Goal: Complete application form

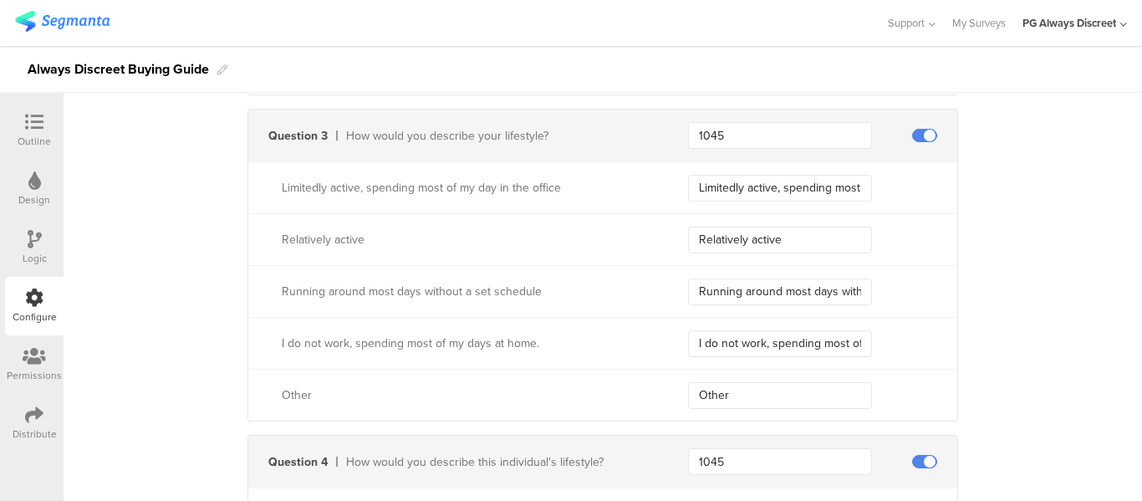
scroll to position [1588, 0]
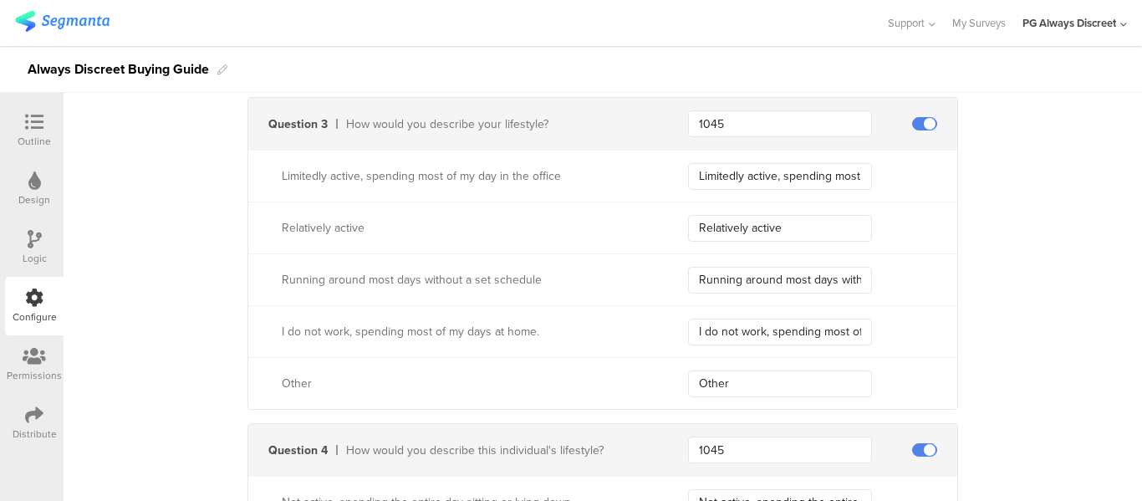
click at [399, 115] on div "How would you describe your lifestyle?" at bounding box center [497, 124] width 302 height 18
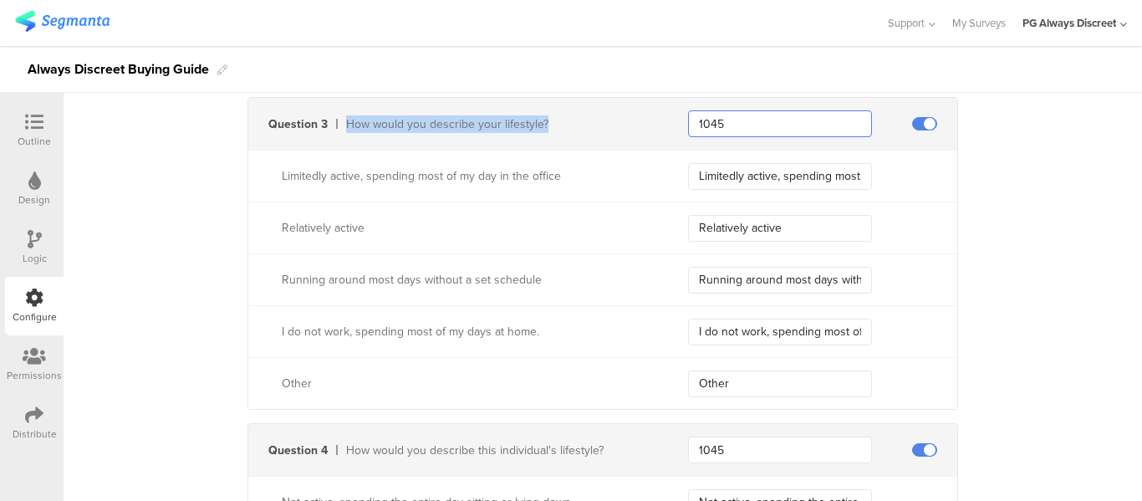
click at [708, 120] on input "1045" at bounding box center [780, 123] width 184 height 27
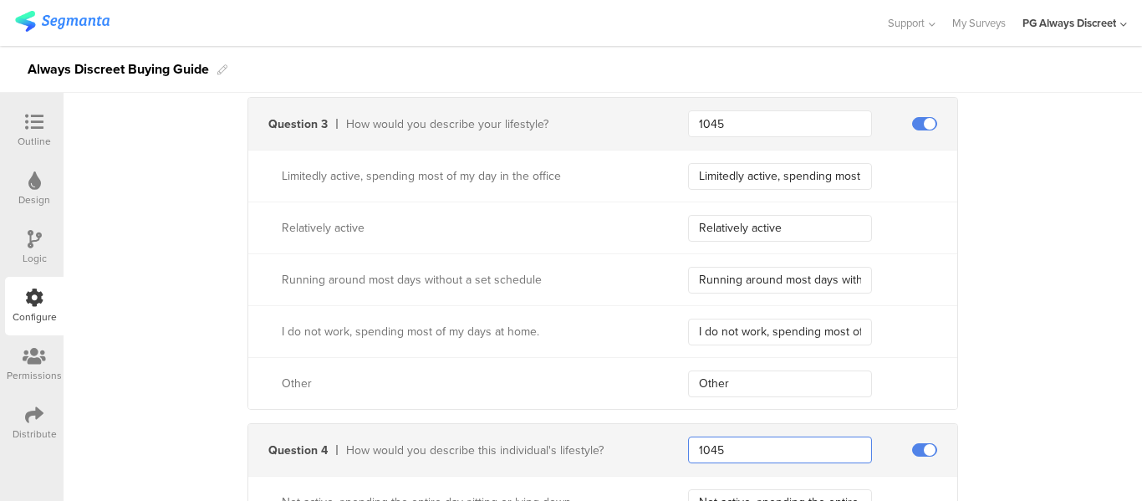
click at [746, 454] on input "1045" at bounding box center [780, 449] width 184 height 27
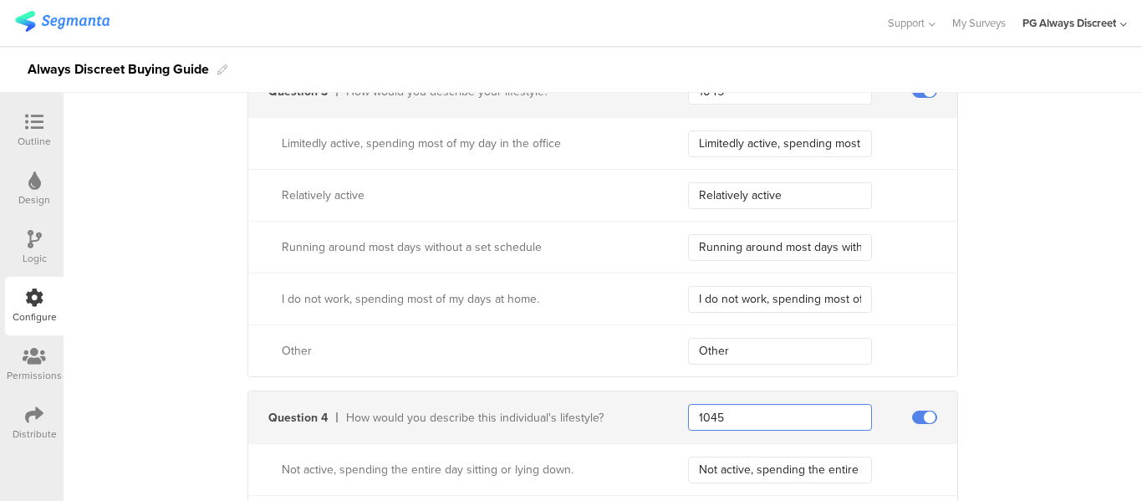
scroll to position [1610, 0]
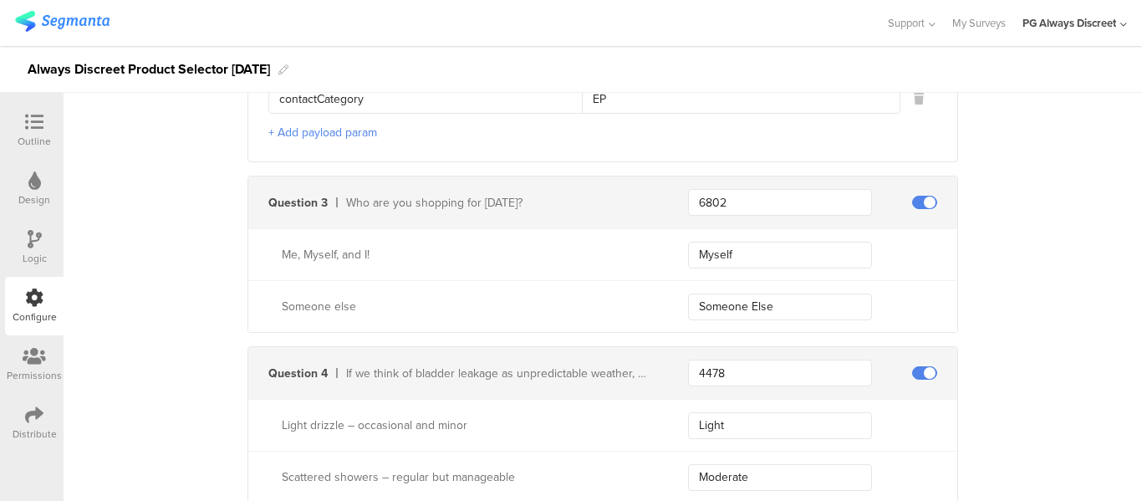
scroll to position [1337, 0]
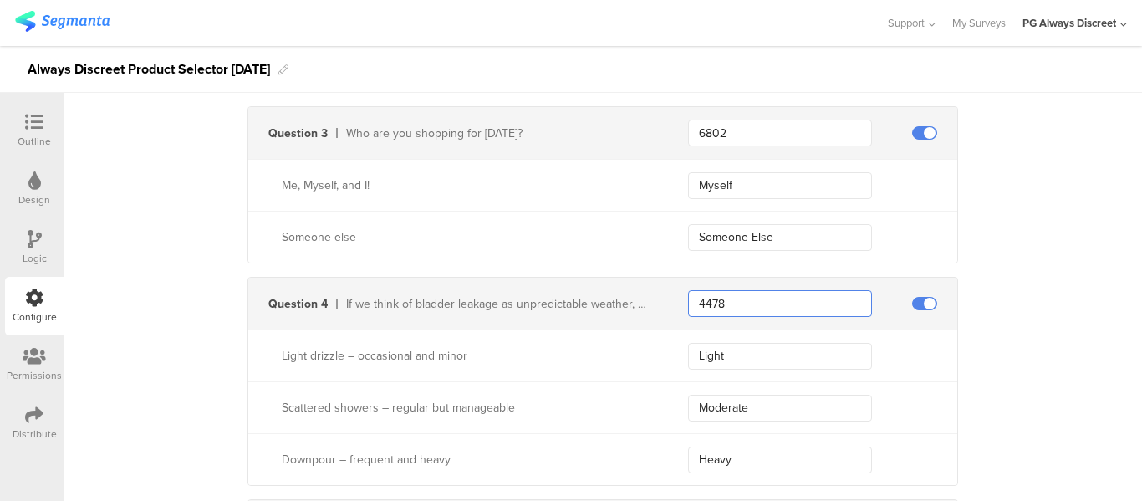
click at [709, 300] on input "4478" at bounding box center [780, 303] width 184 height 27
click at [692, 130] on input "6802" at bounding box center [780, 133] width 184 height 27
click at [694, 129] on input "6802" at bounding box center [780, 133] width 184 height 27
click at [704, 303] on input "4478" at bounding box center [780, 303] width 184 height 27
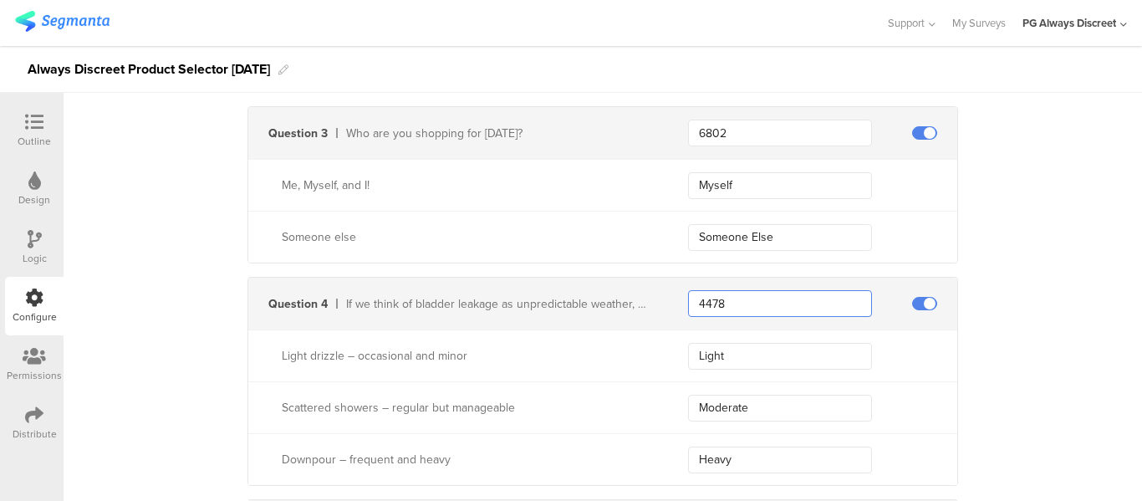
click at [704, 303] on input "4478" at bounding box center [780, 303] width 184 height 27
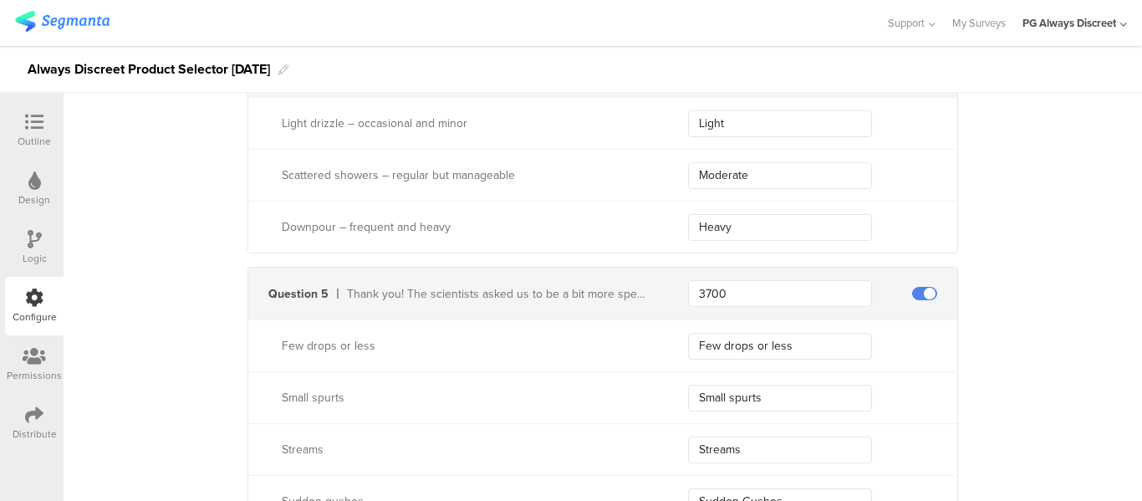
scroll to position [1588, 0]
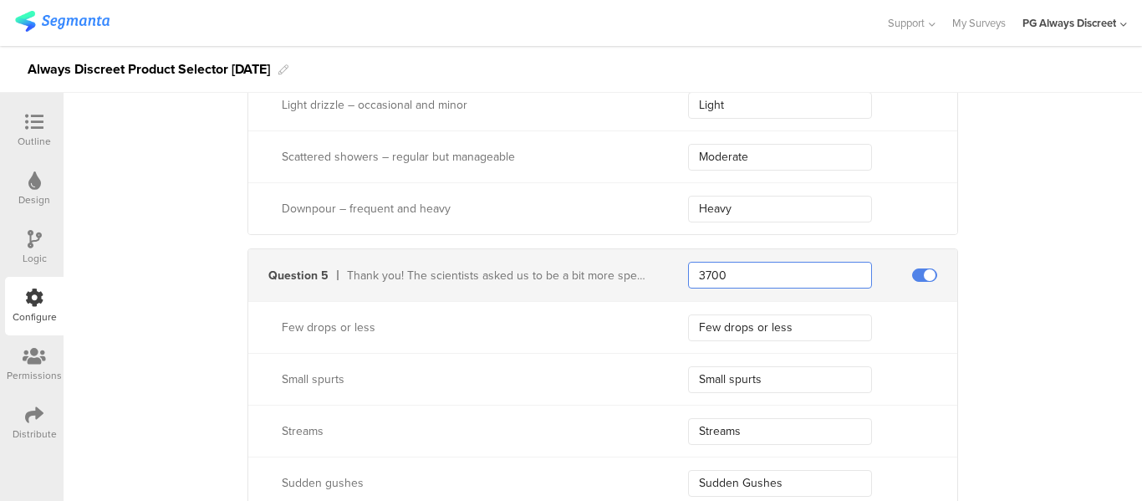
click at [704, 270] on input "3700" at bounding box center [780, 275] width 184 height 27
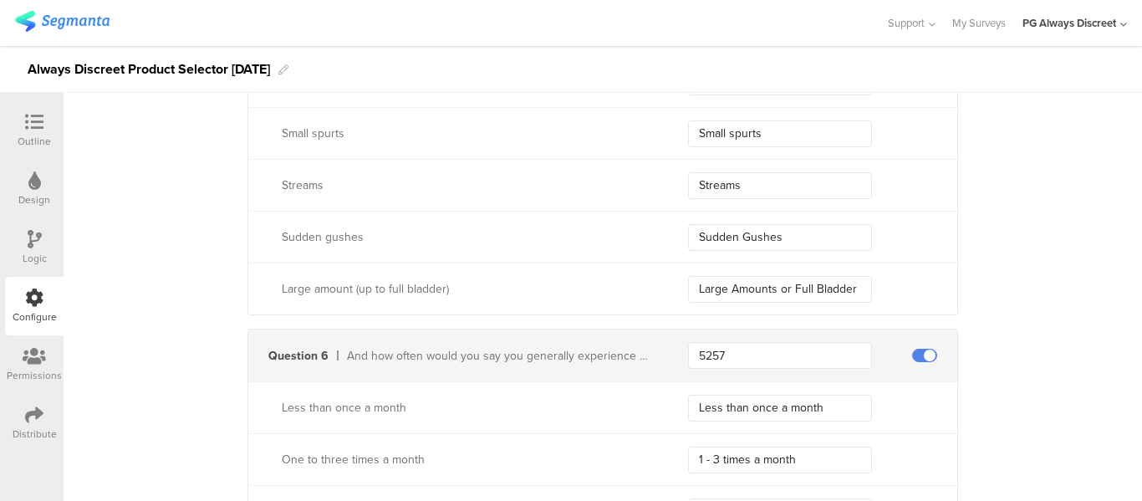
scroll to position [1838, 0]
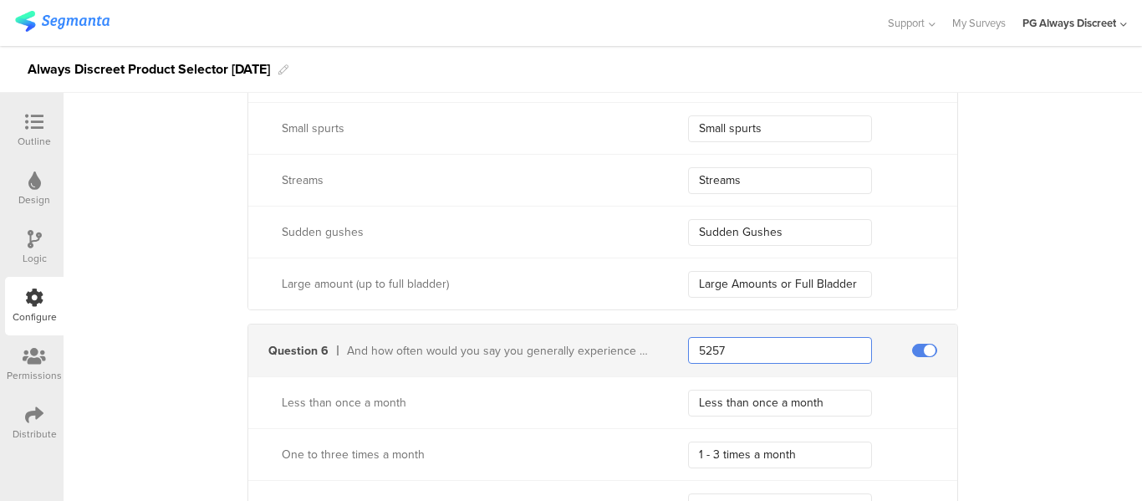
click at [695, 338] on input "5257" at bounding box center [780, 350] width 184 height 27
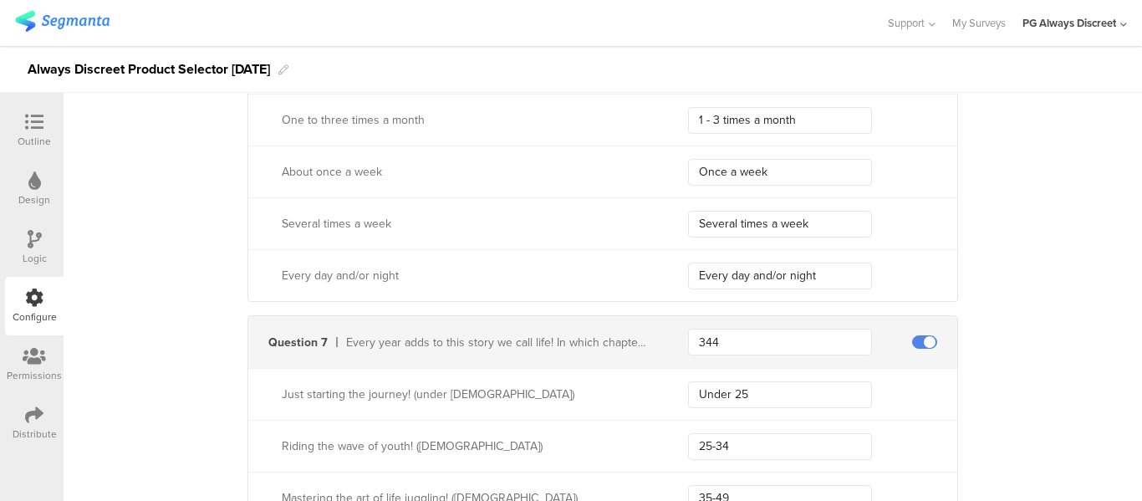
scroll to position [2256, 0]
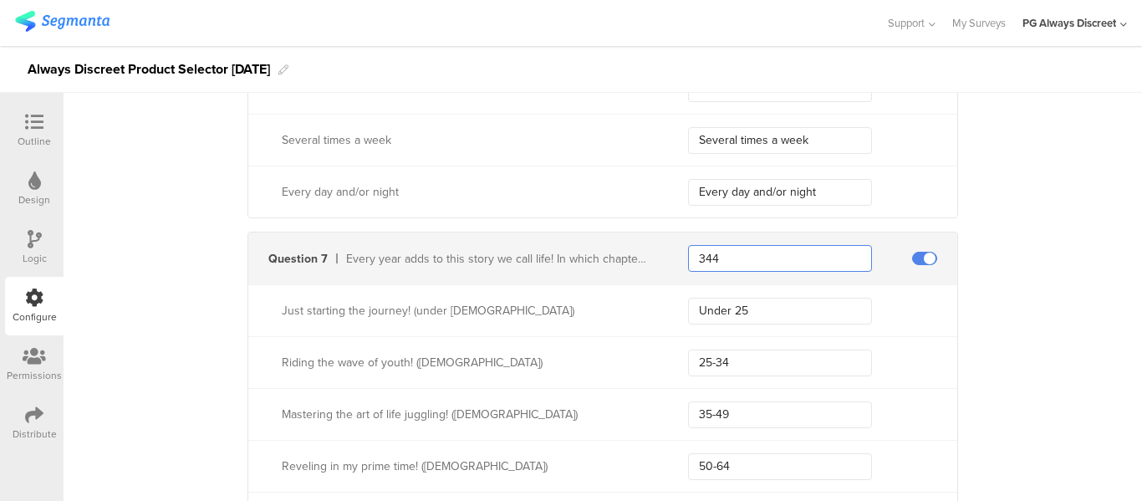
click at [703, 250] on input "344" at bounding box center [780, 258] width 184 height 27
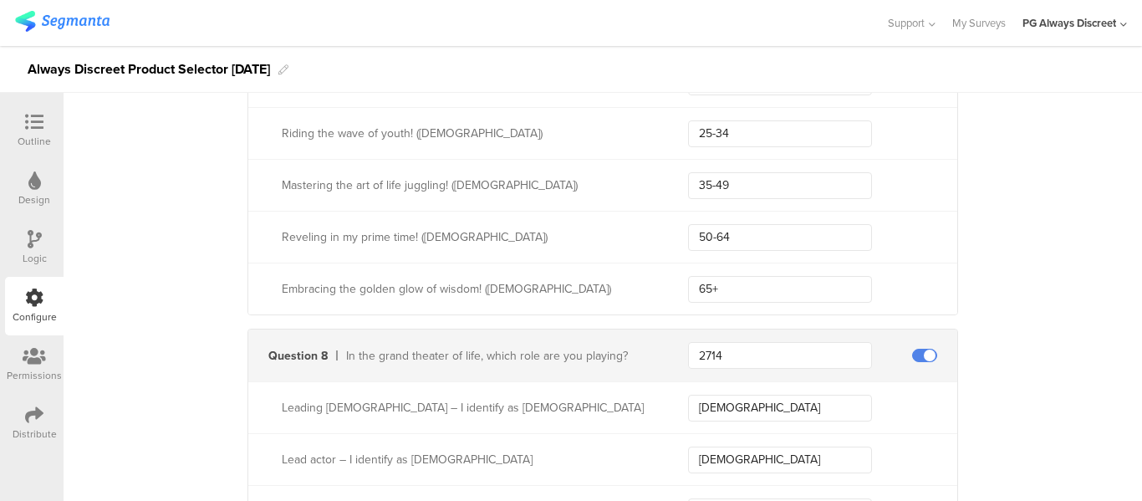
scroll to position [2507, 0]
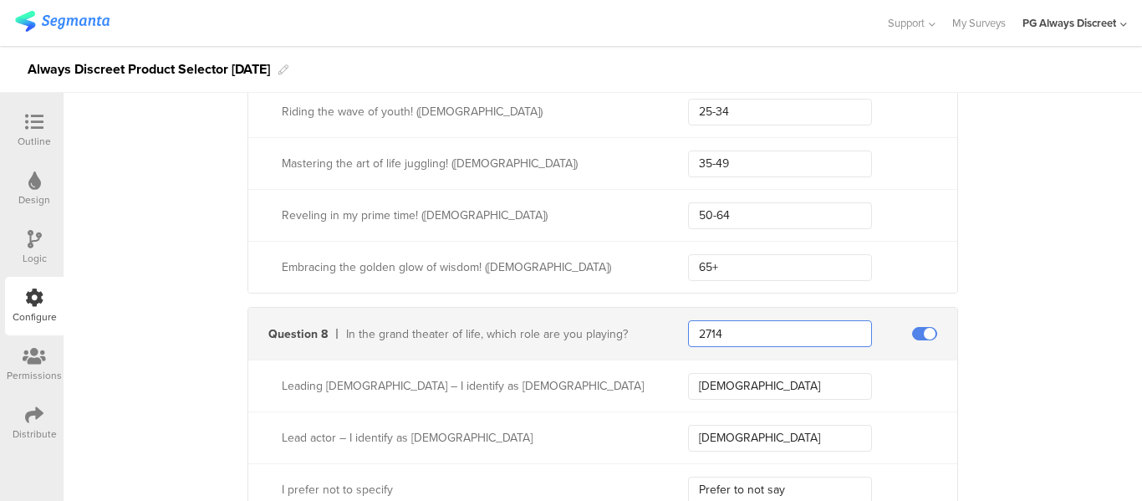
click at [696, 329] on input "2714" at bounding box center [780, 333] width 184 height 27
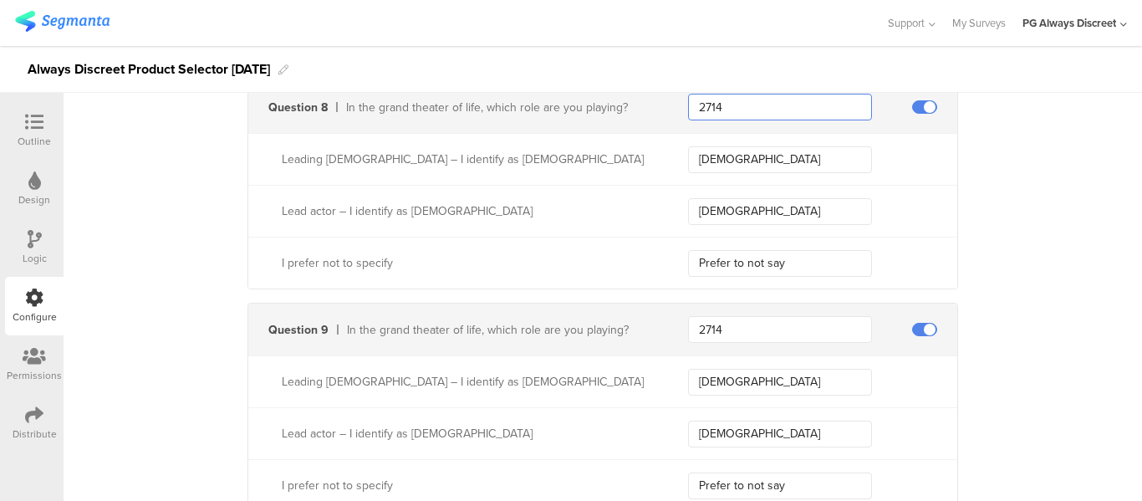
scroll to position [2758, 0]
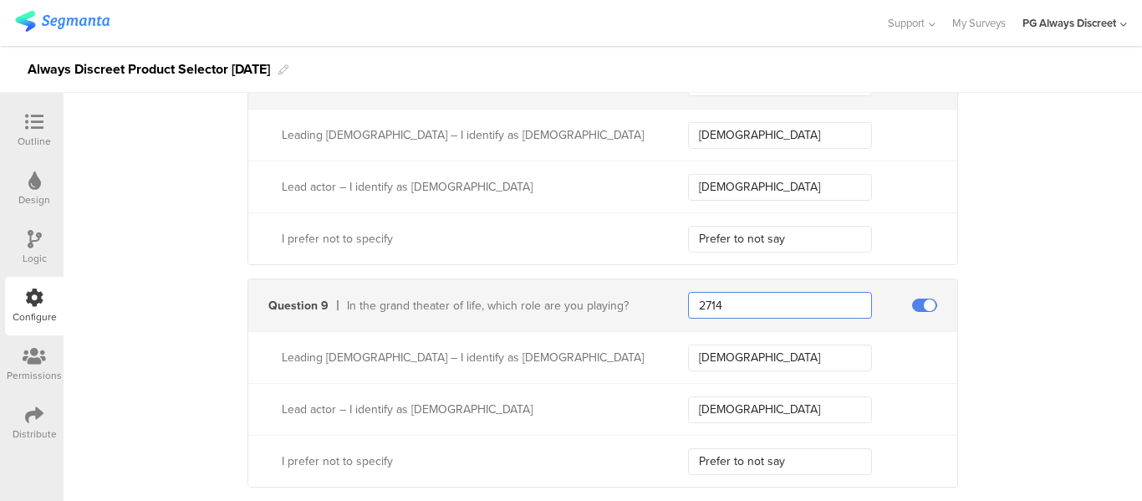
click at [716, 302] on input "2714" at bounding box center [780, 305] width 184 height 27
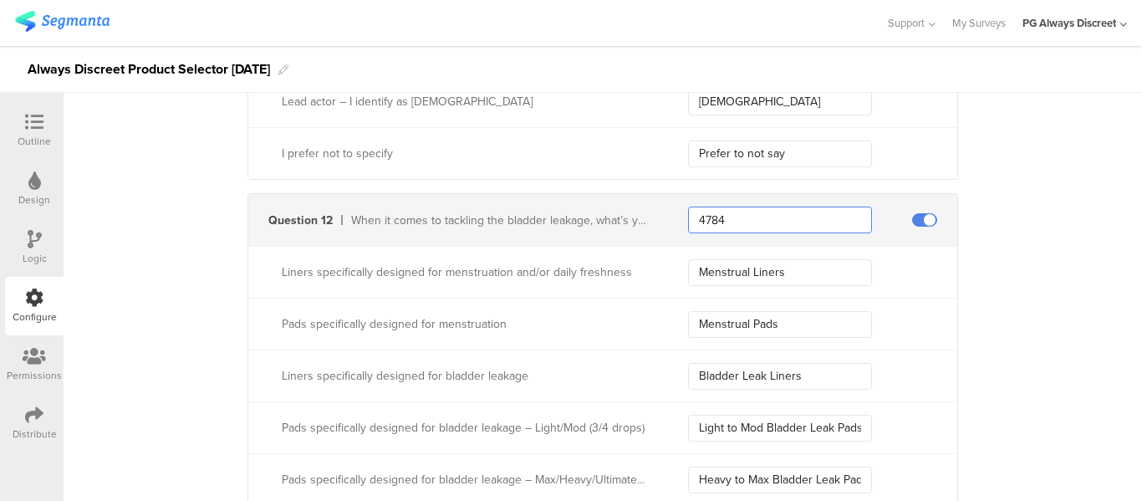
click at [714, 218] on input "4784" at bounding box center [780, 219] width 184 height 27
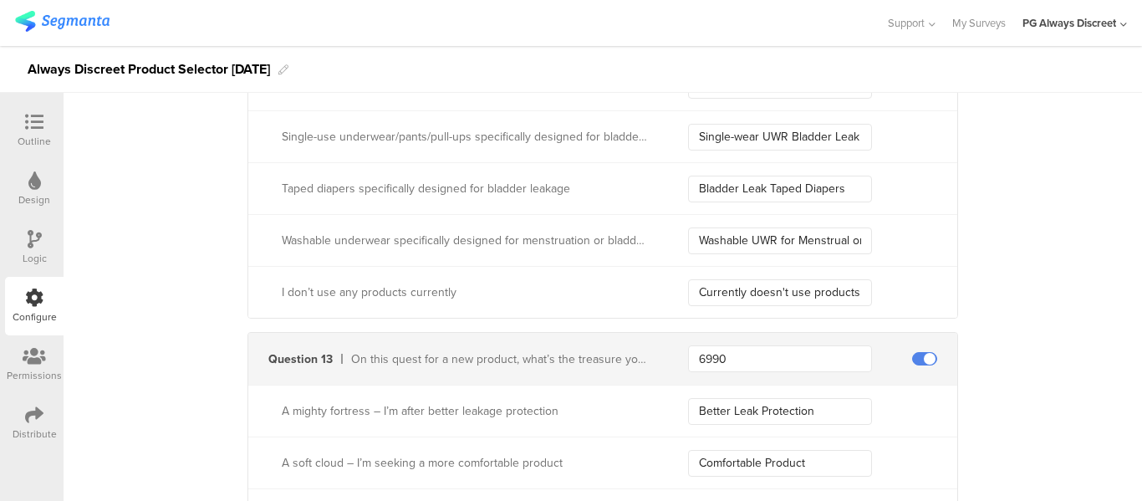
scroll to position [3928, 0]
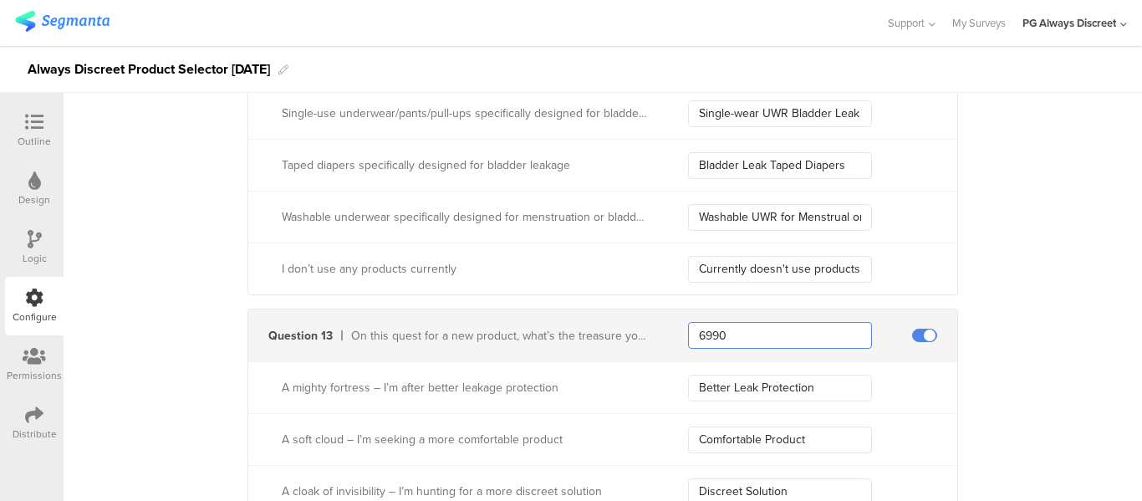
click at [706, 332] on input "6990" at bounding box center [780, 335] width 184 height 27
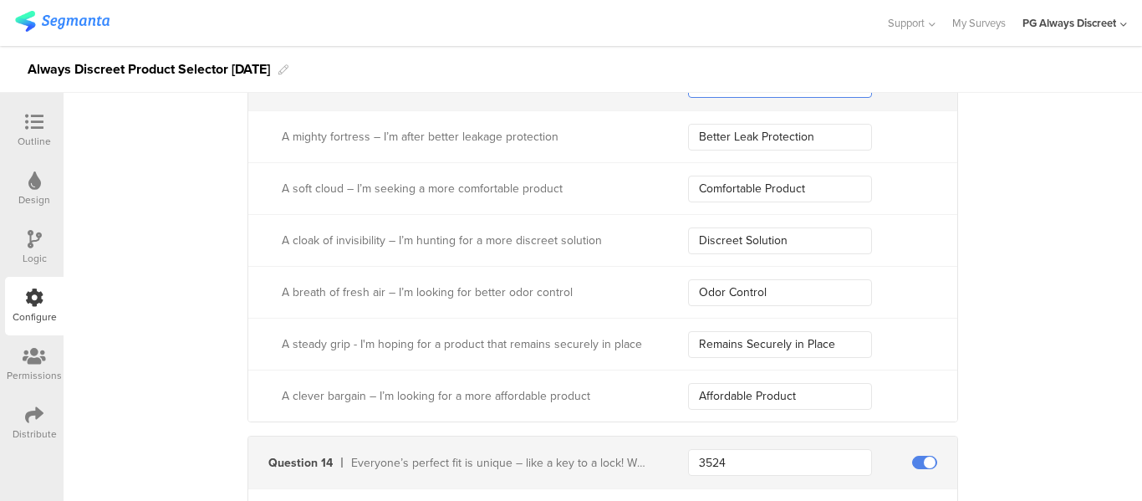
scroll to position [4095, 0]
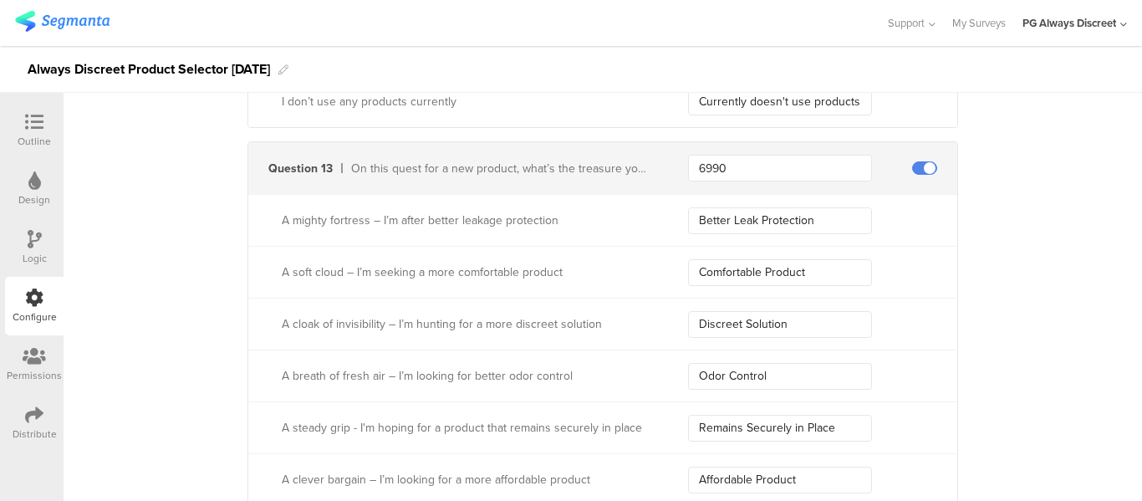
click at [424, 161] on div "On this quest for a new product, what’s the treasure you’re hoping to find?" at bounding box center [499, 169] width 297 height 18
click at [572, 161] on div "On this quest for a new product, what’s the treasure you’re hoping to find?" at bounding box center [499, 169] width 297 height 18
drag, startPoint x: 510, startPoint y: 161, endPoint x: 647, endPoint y: 165, distance: 137.1
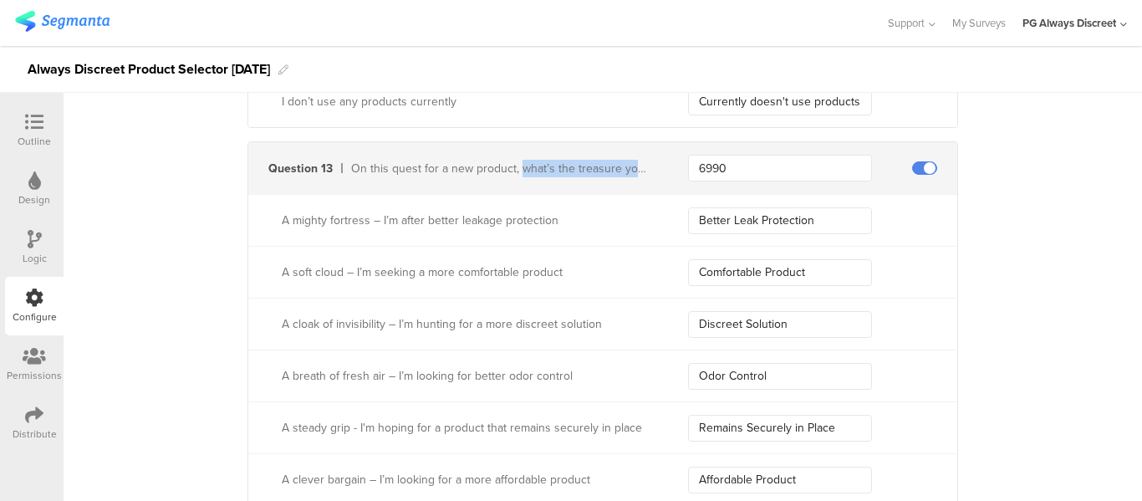
click at [647, 165] on div "Question 13 On this quest for a new product, what’s the treasure you’re hoping …" at bounding box center [602, 168] width 709 height 52
click at [621, 184] on div "Question 13 On this quest for a new product, what’s the treasure you’re hoping …" at bounding box center [602, 168] width 709 height 52
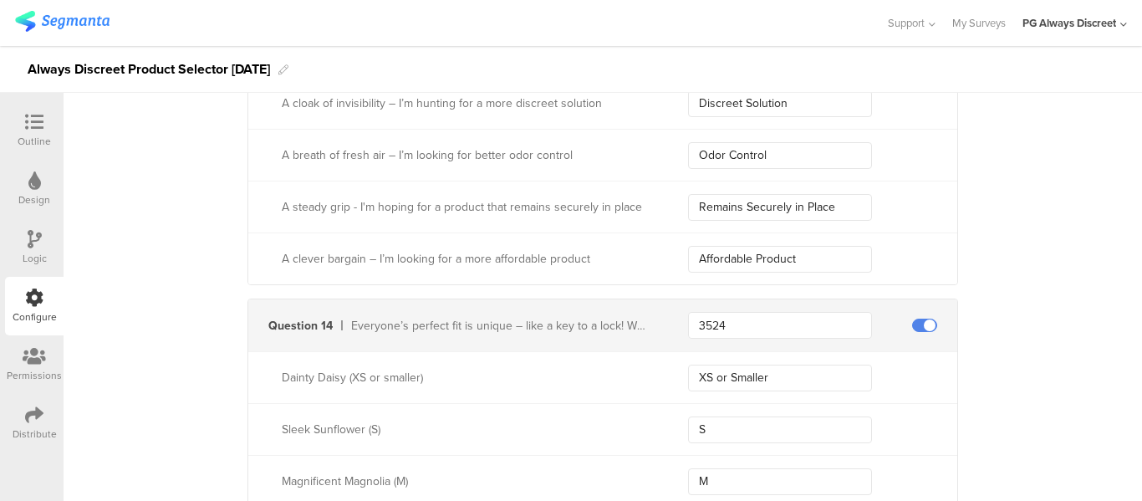
scroll to position [4429, 0]
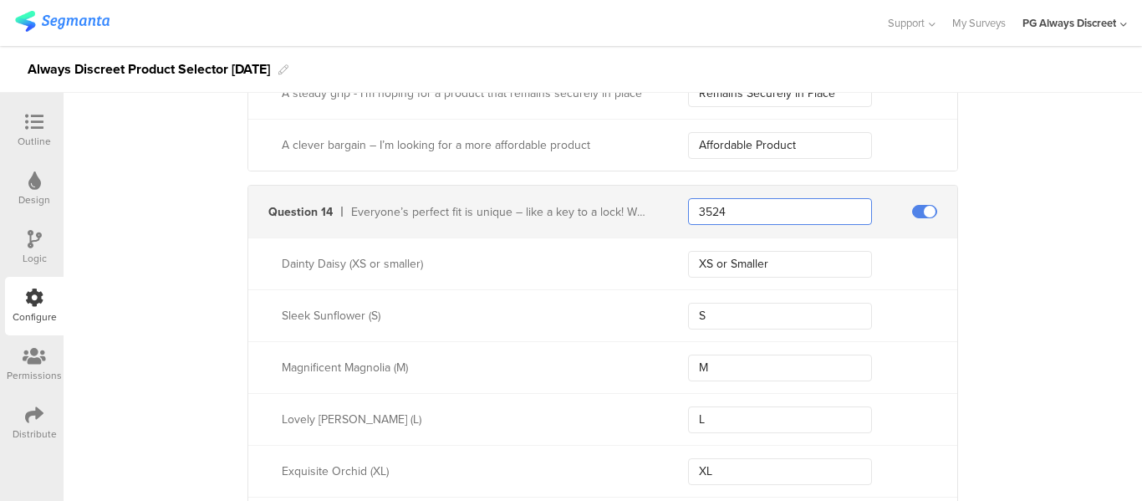
click at [707, 203] on input "3524" at bounding box center [780, 211] width 184 height 27
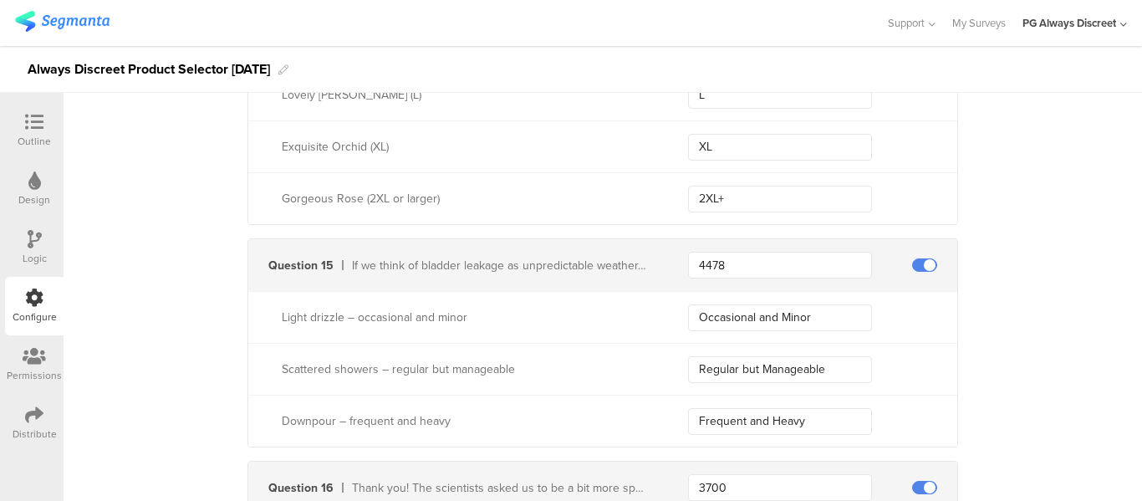
scroll to position [4763, 0]
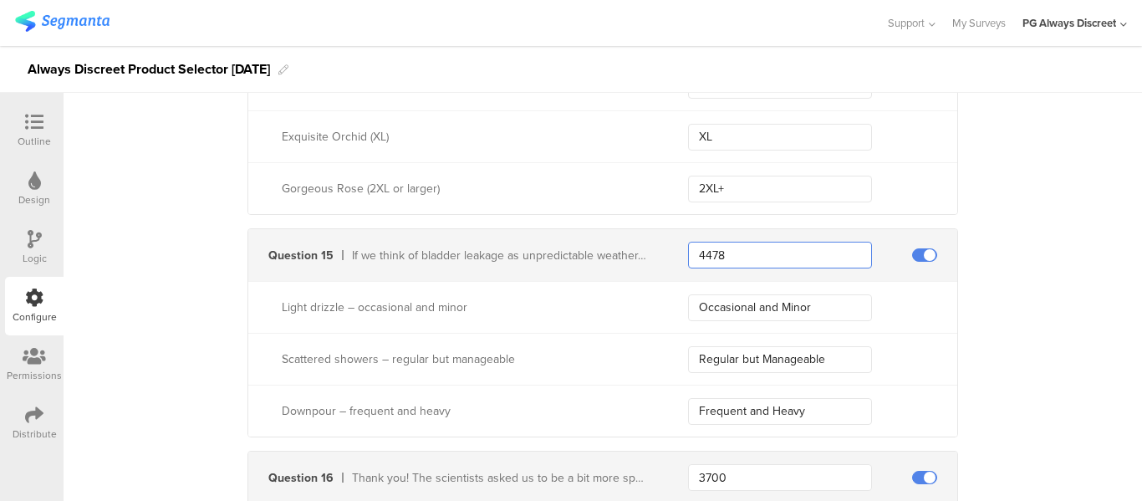
click at [744, 247] on input "4478" at bounding box center [780, 255] width 184 height 27
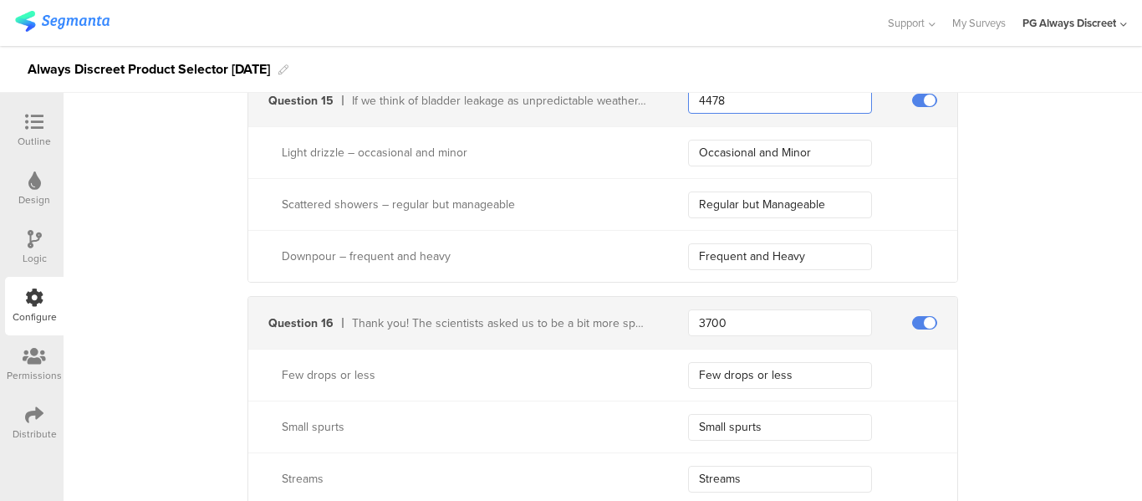
scroll to position [4930, 0]
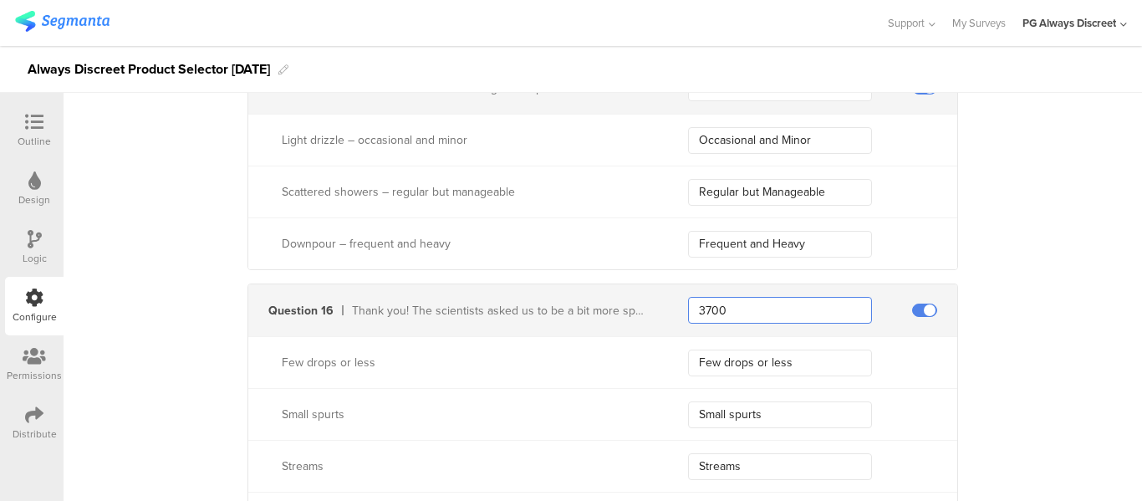
click at [709, 311] on input "3700" at bounding box center [780, 310] width 184 height 27
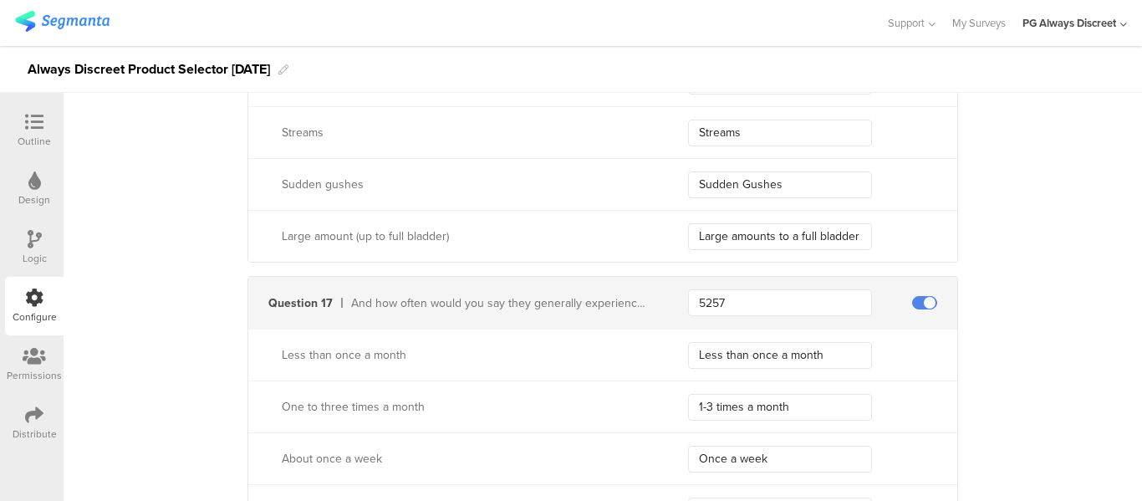
scroll to position [5265, 0]
click at [711, 296] on input "5257" at bounding box center [780, 301] width 184 height 27
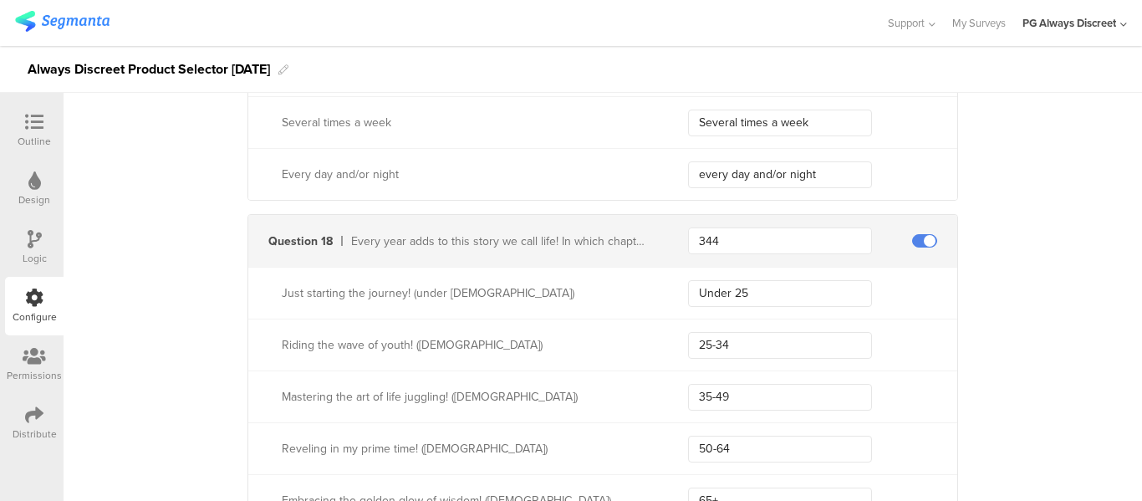
scroll to position [5683, 0]
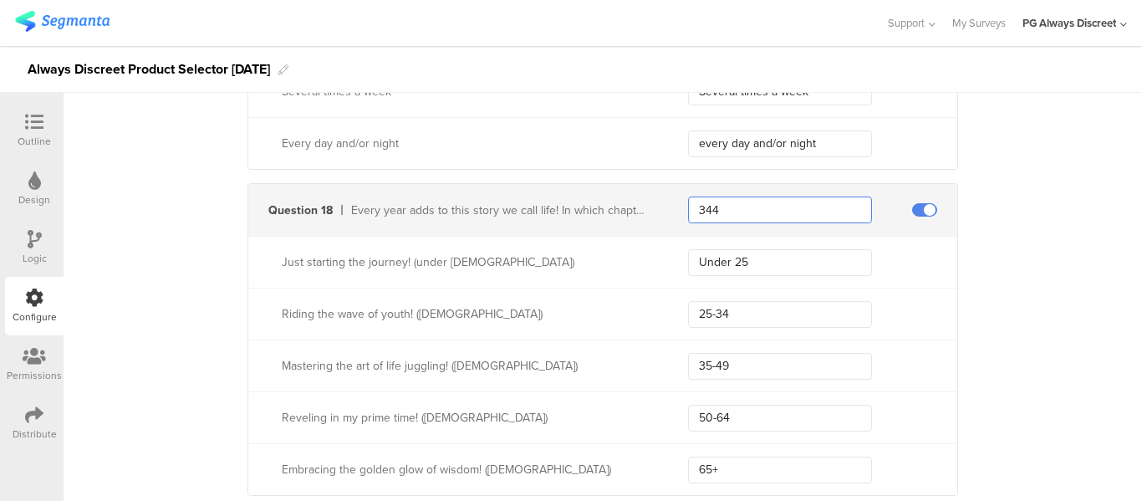
click at [698, 204] on input "344" at bounding box center [780, 209] width 184 height 27
drag, startPoint x: 698, startPoint y: 204, endPoint x: 191, endPoint y: 233, distance: 507.3
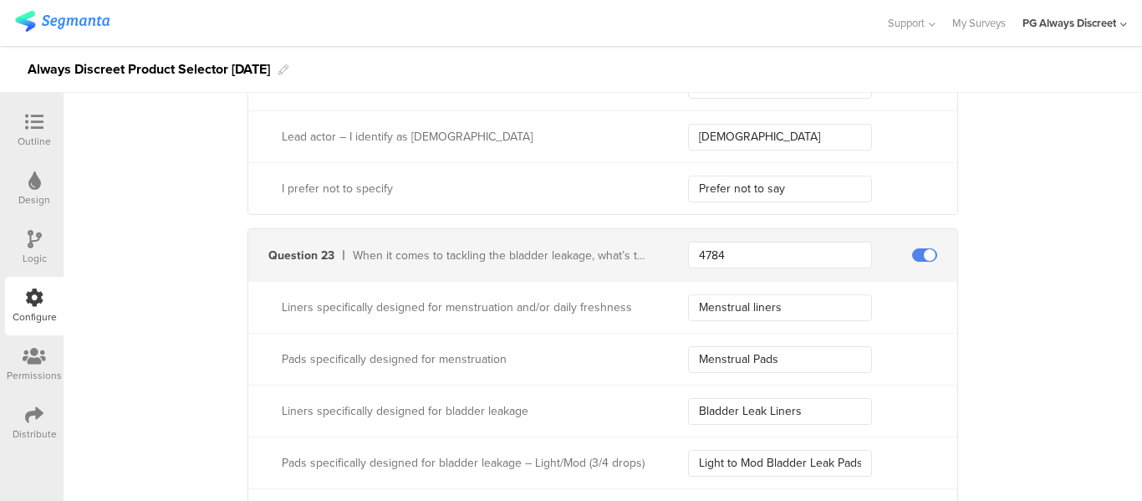
scroll to position [6936, 0]
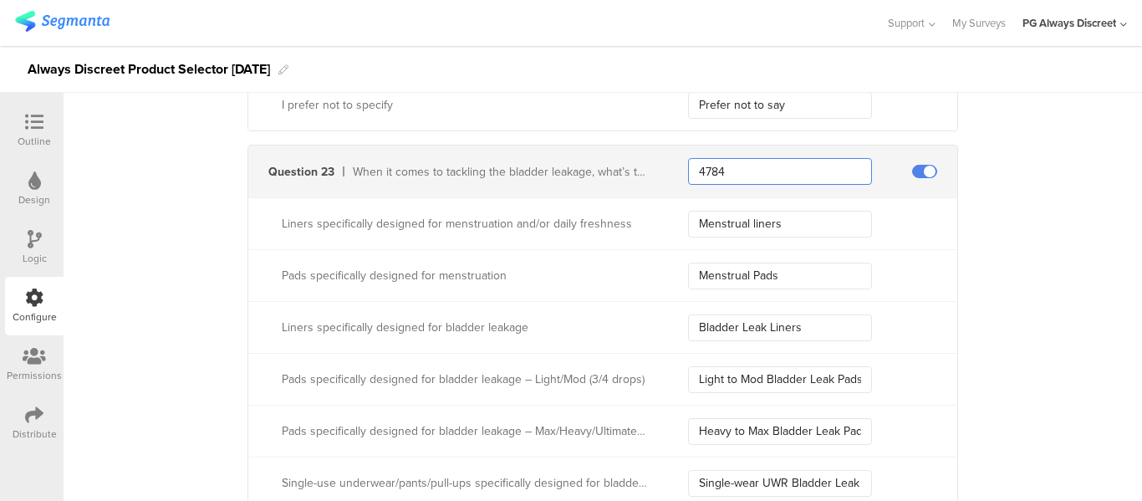
click at [698, 171] on input "4784" at bounding box center [780, 171] width 184 height 27
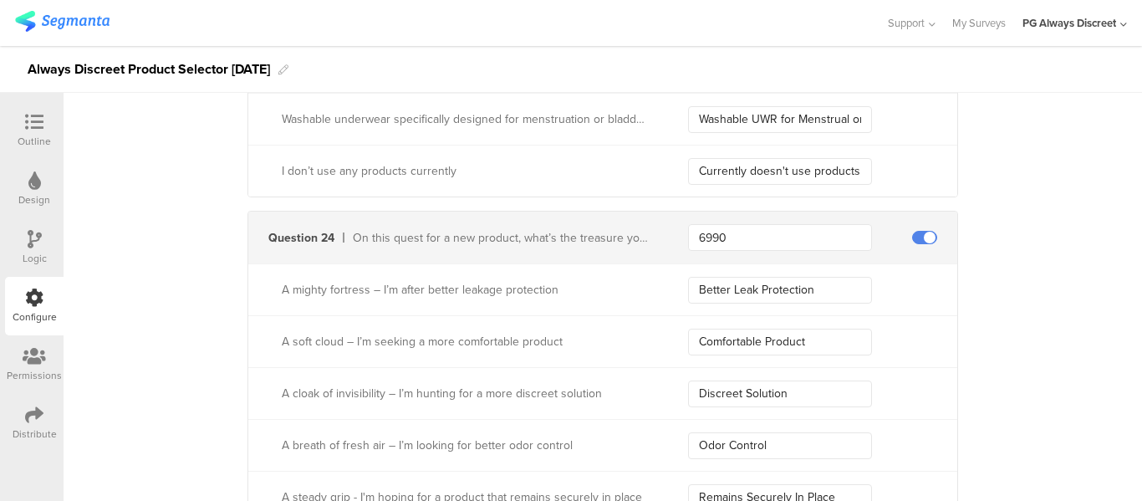
scroll to position [7437, 0]
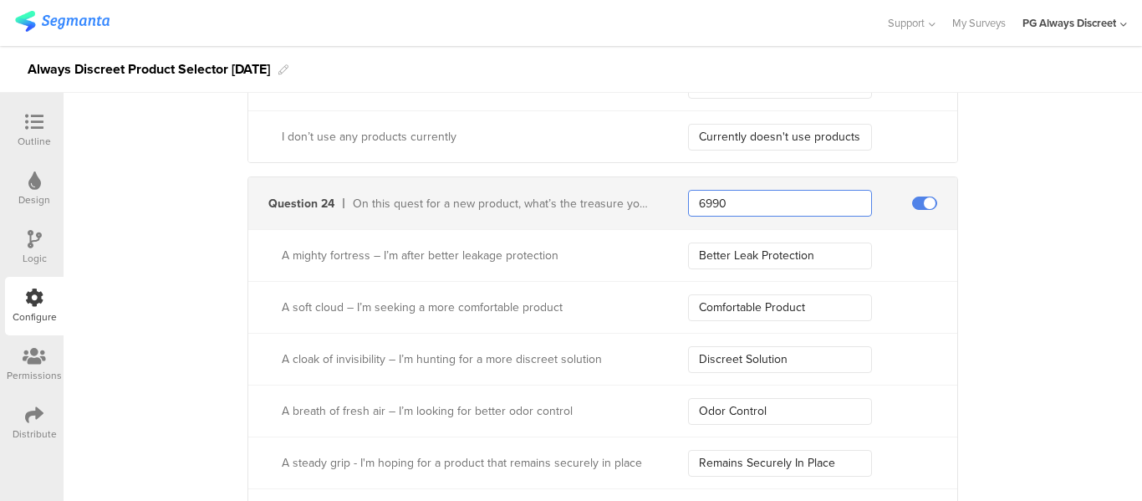
click at [709, 206] on input "6990" at bounding box center [780, 203] width 184 height 27
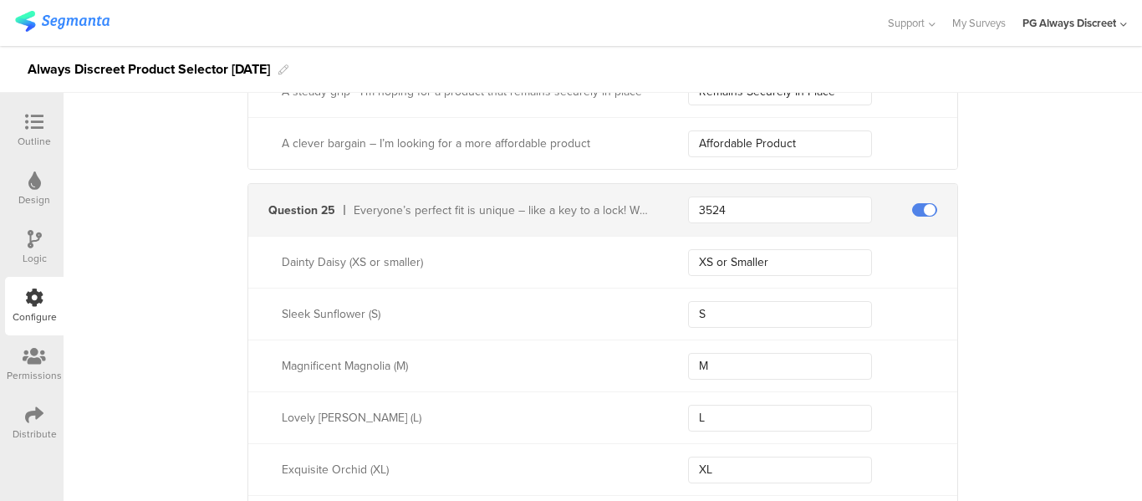
scroll to position [7855, 0]
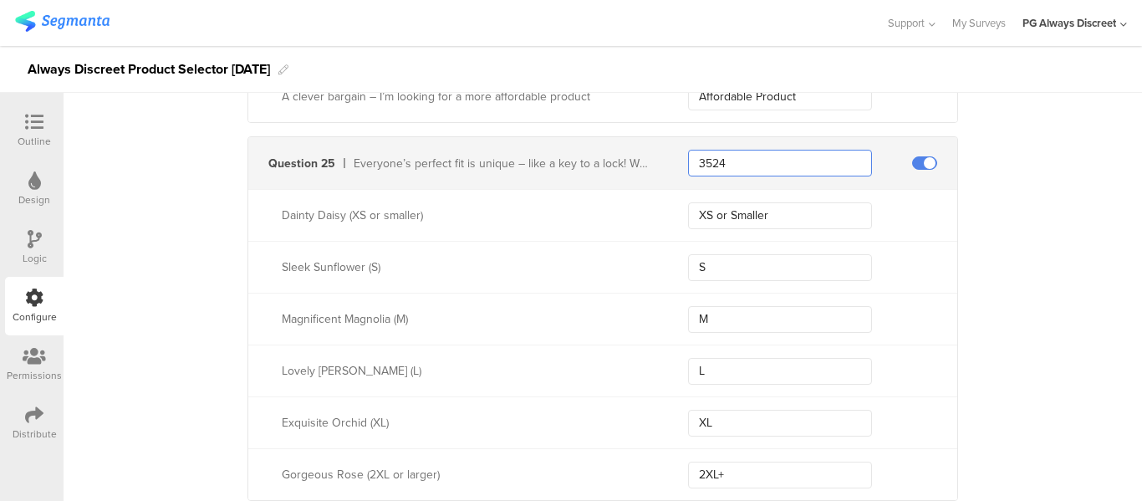
click at [714, 159] on input "3524" at bounding box center [780, 163] width 184 height 27
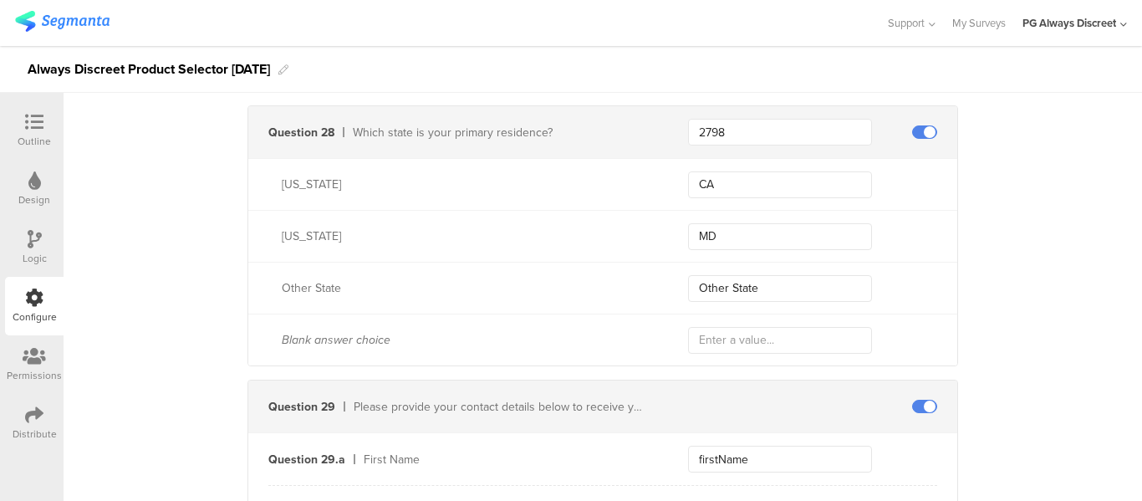
scroll to position [8357, 0]
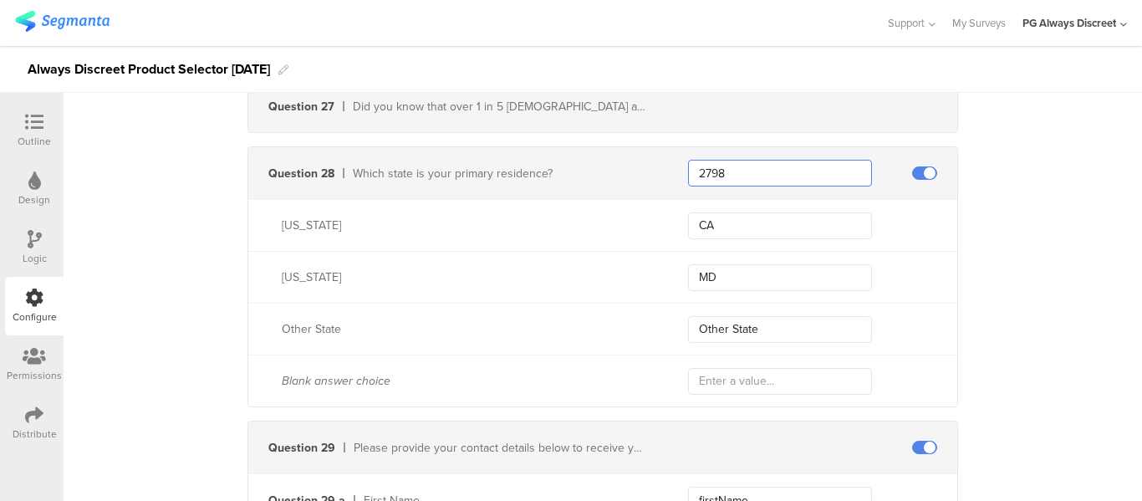
click at [707, 168] on input "2798" at bounding box center [780, 173] width 184 height 27
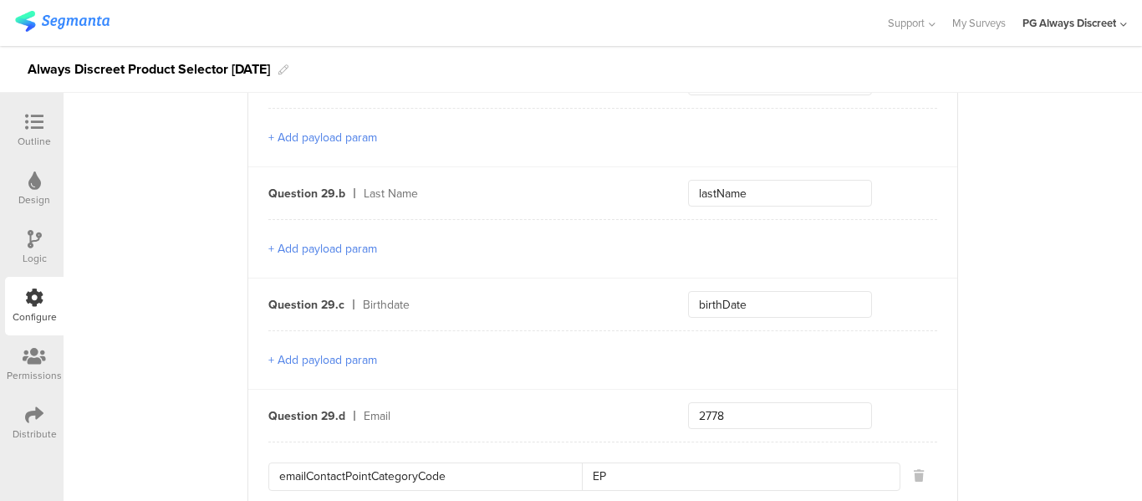
scroll to position [8858, 0]
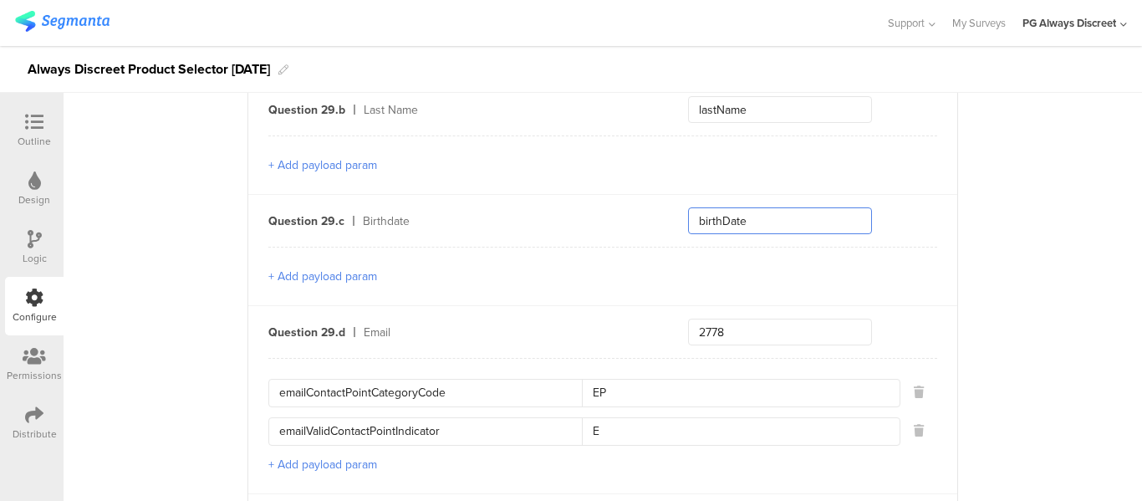
click at [711, 224] on input "birthDate" at bounding box center [780, 220] width 184 height 27
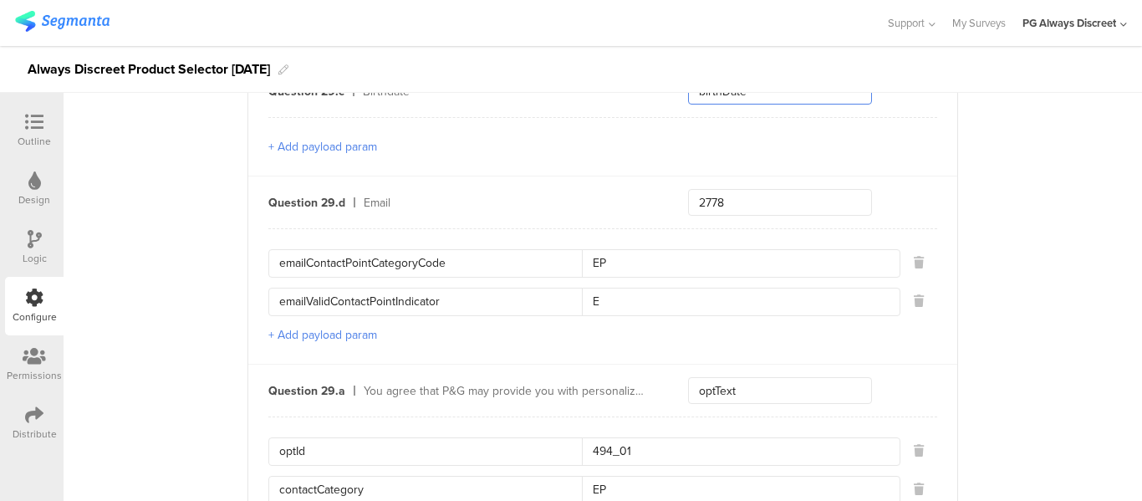
scroll to position [9025, 0]
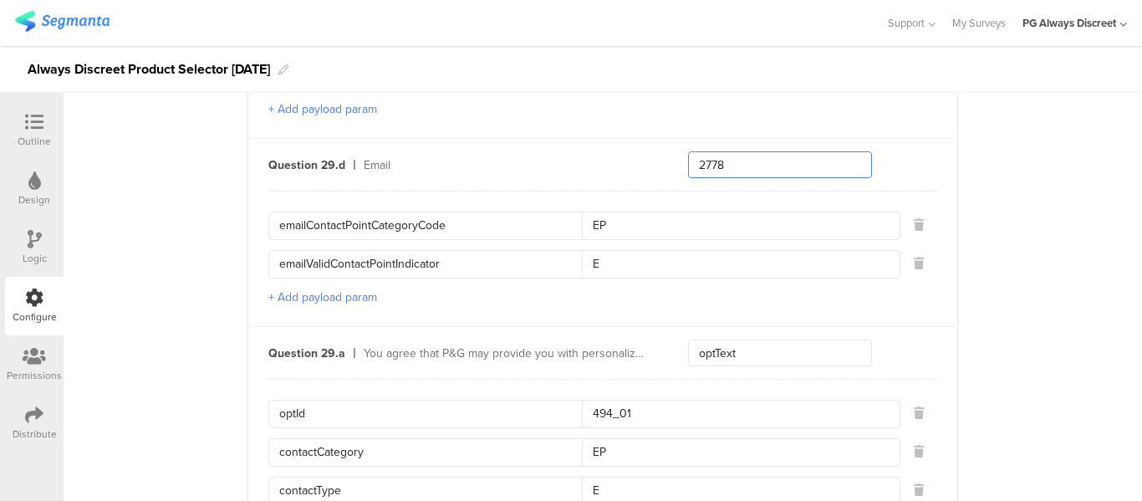
click at [696, 163] on input "2778" at bounding box center [780, 164] width 184 height 27
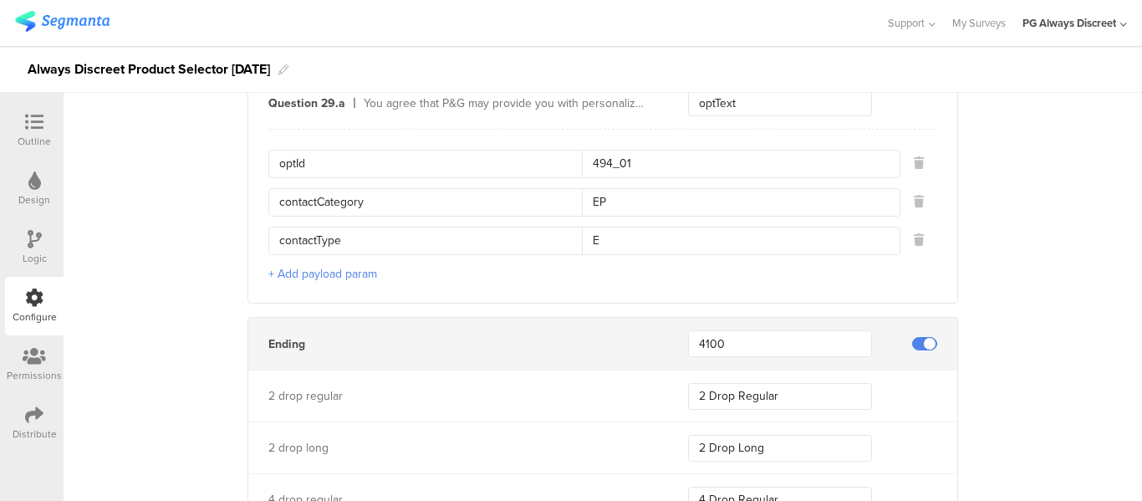
scroll to position [9276, 0]
click at [673, 157] on input "494_01" at bounding box center [736, 163] width 308 height 27
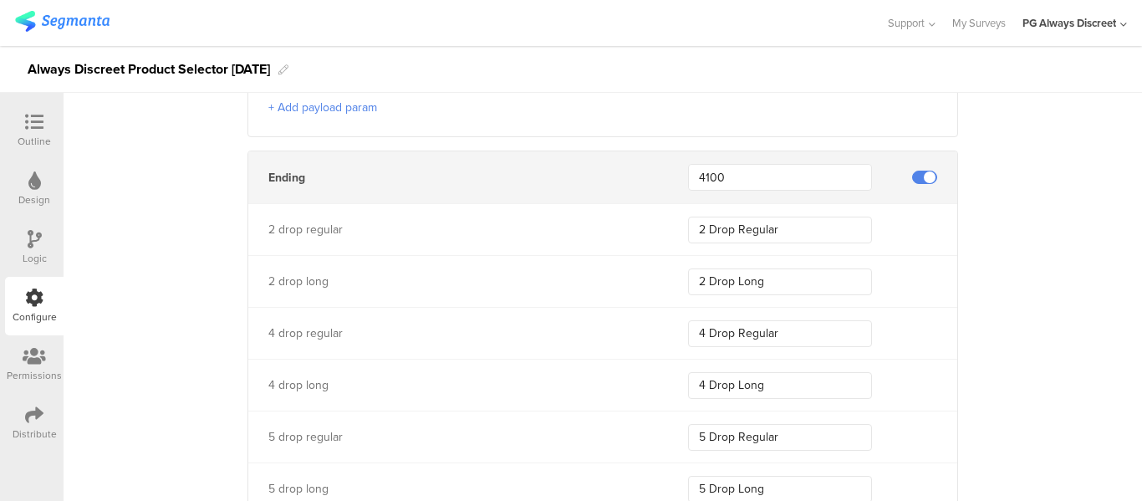
scroll to position [9443, 0]
click at [711, 170] on input "4100" at bounding box center [780, 175] width 184 height 27
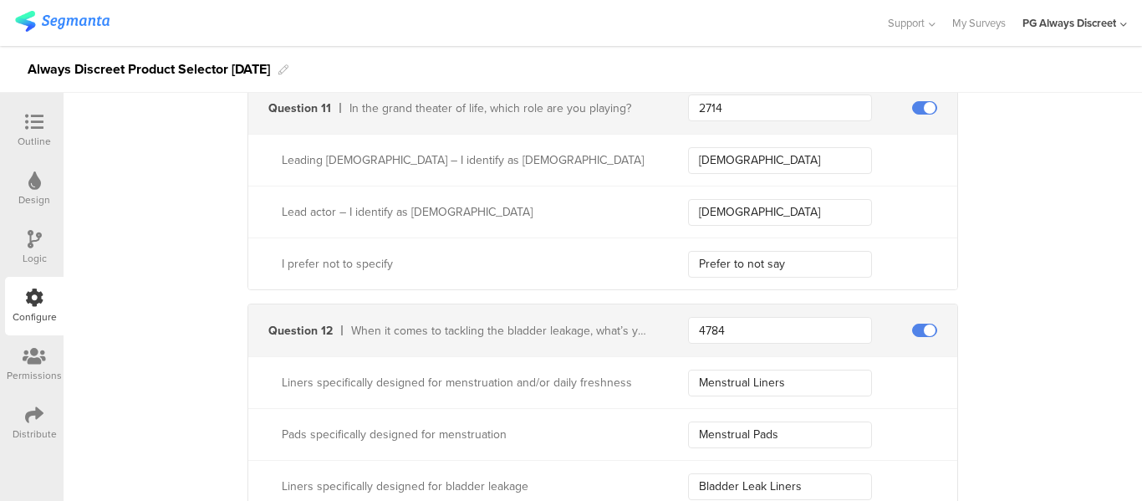
scroll to position [3593, 0]
